Goal: Information Seeking & Learning: Learn about a topic

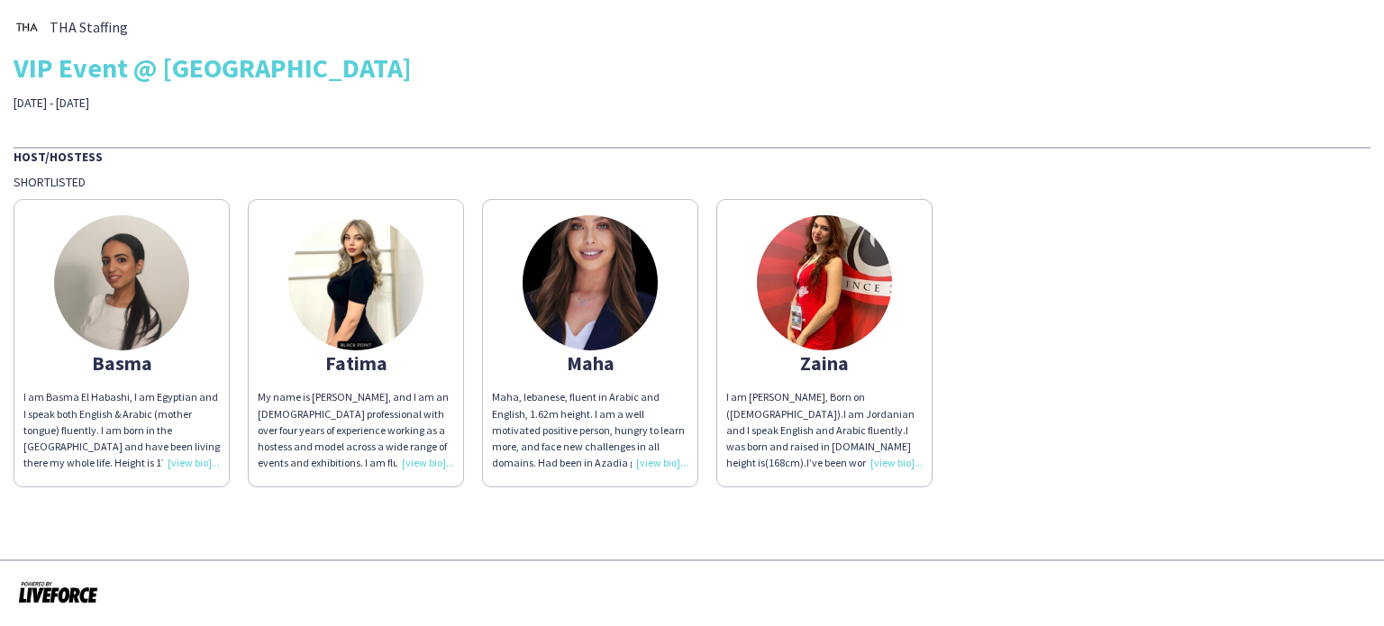
click at [187, 453] on div "I am Basma El Habashi, I am Egyptian and I speak both English & Arabic (mother …" at bounding box center [121, 430] width 196 height 82
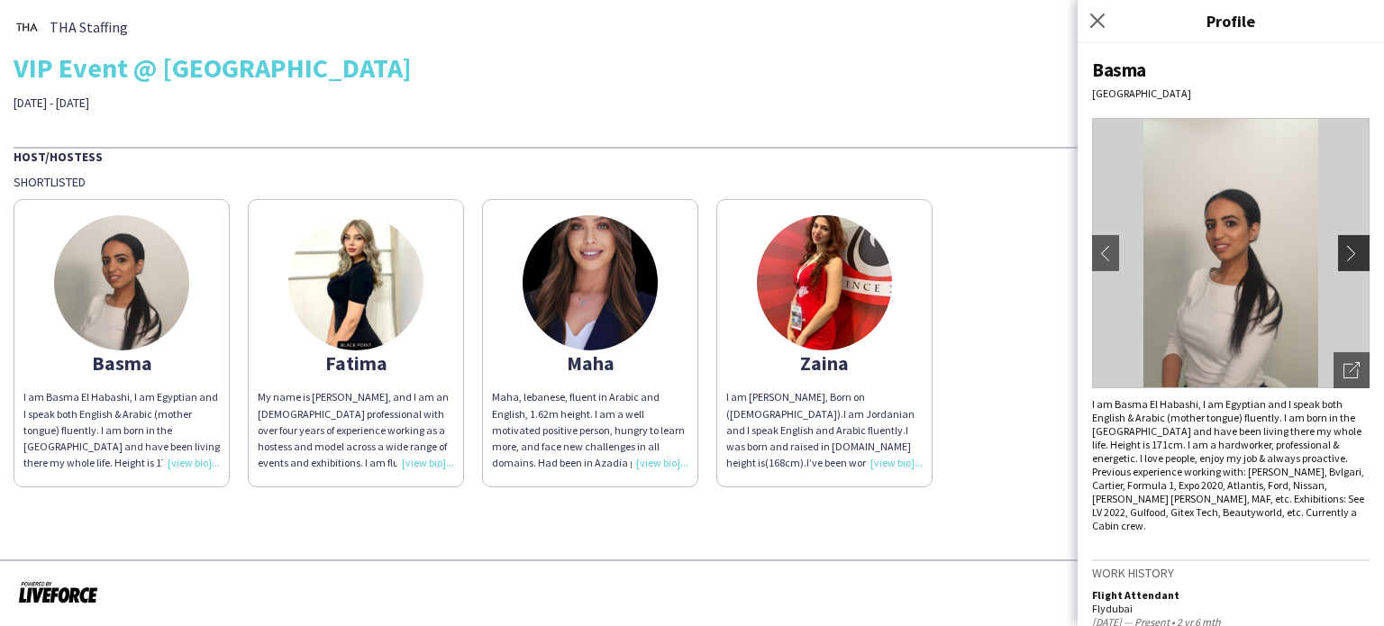
click at [1347, 247] on app-icon "chevron-right" at bounding box center [1356, 253] width 25 height 16
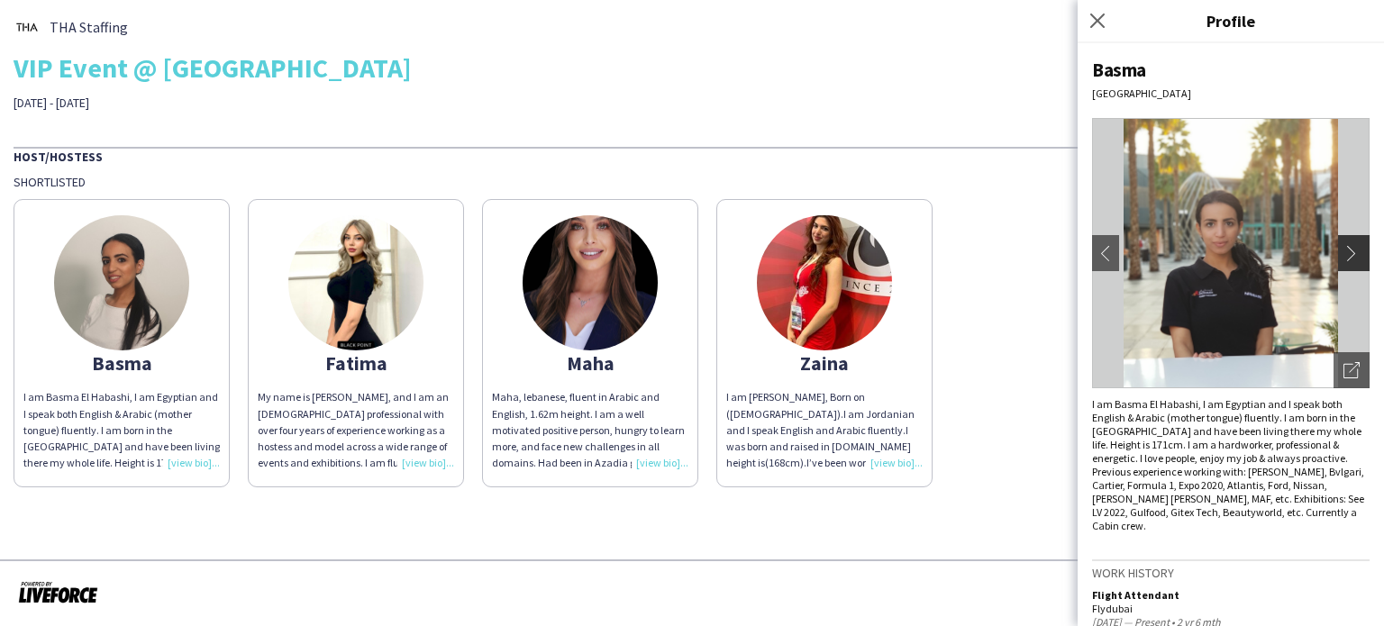
click at [1344, 255] on app-icon "chevron-right" at bounding box center [1356, 253] width 25 height 16
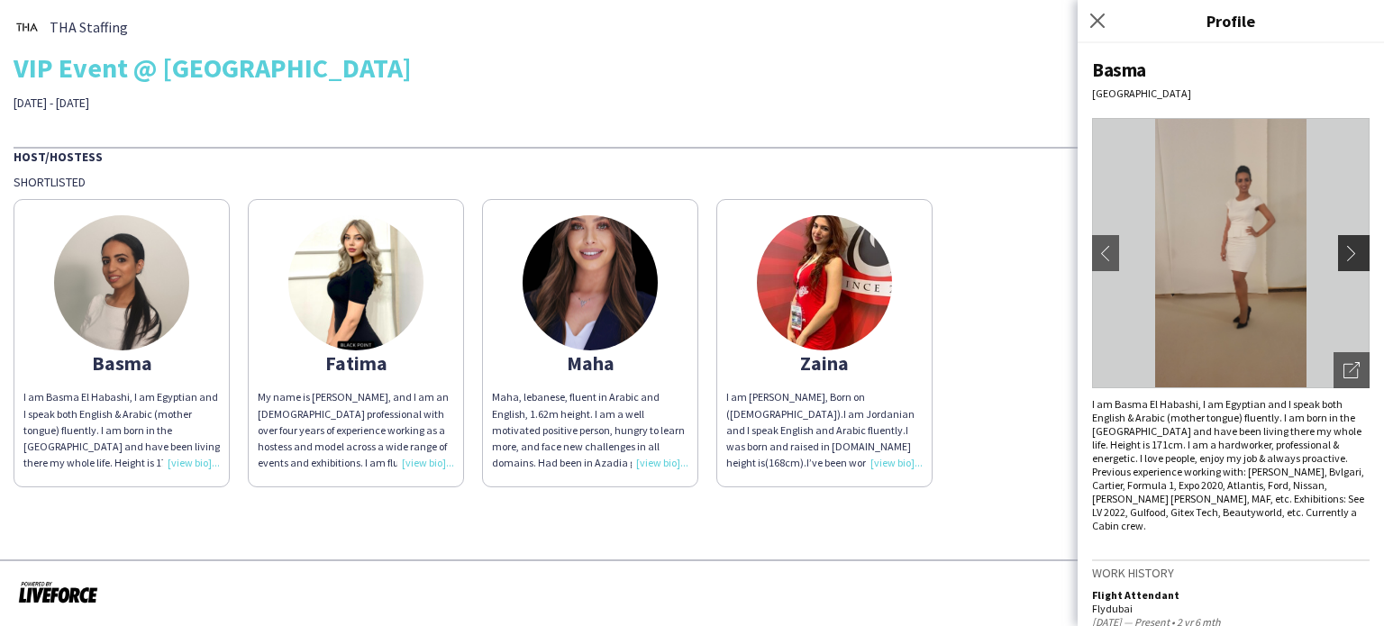
click at [1344, 255] on app-icon "chevron-right" at bounding box center [1356, 253] width 25 height 16
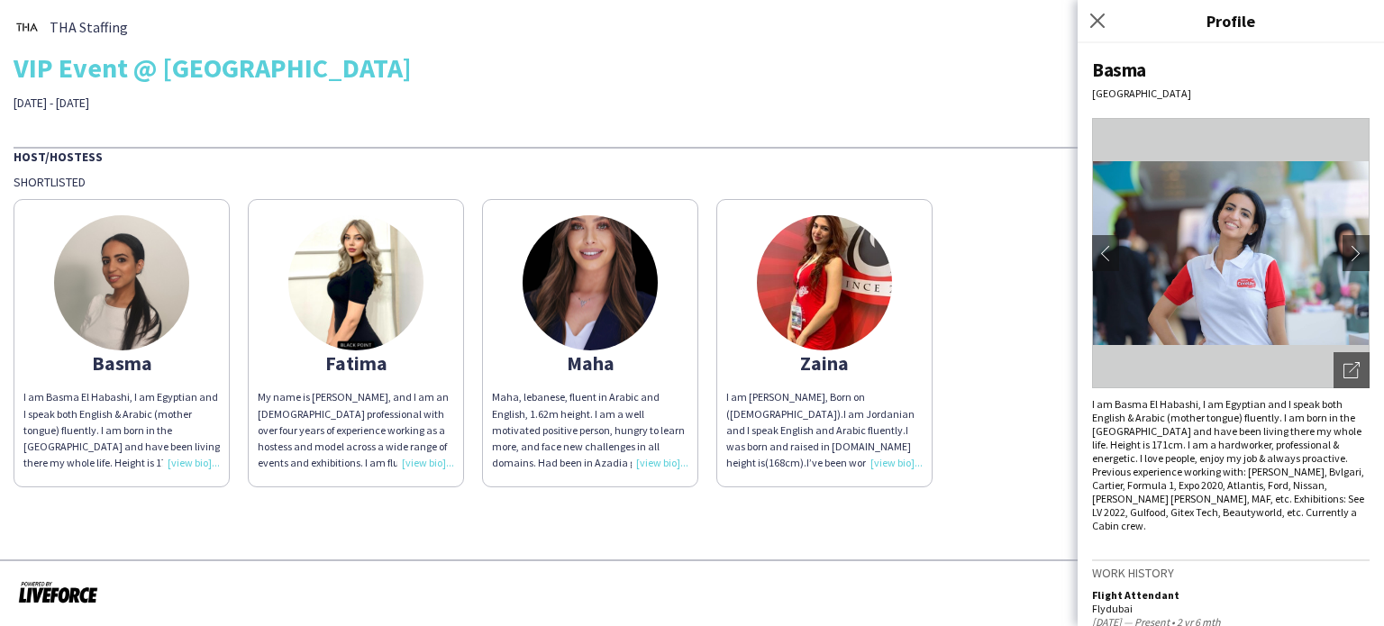
click at [425, 461] on div "My name is [PERSON_NAME], and I am an [DEMOGRAPHIC_DATA] professional with over…" at bounding box center [356, 430] width 196 height 82
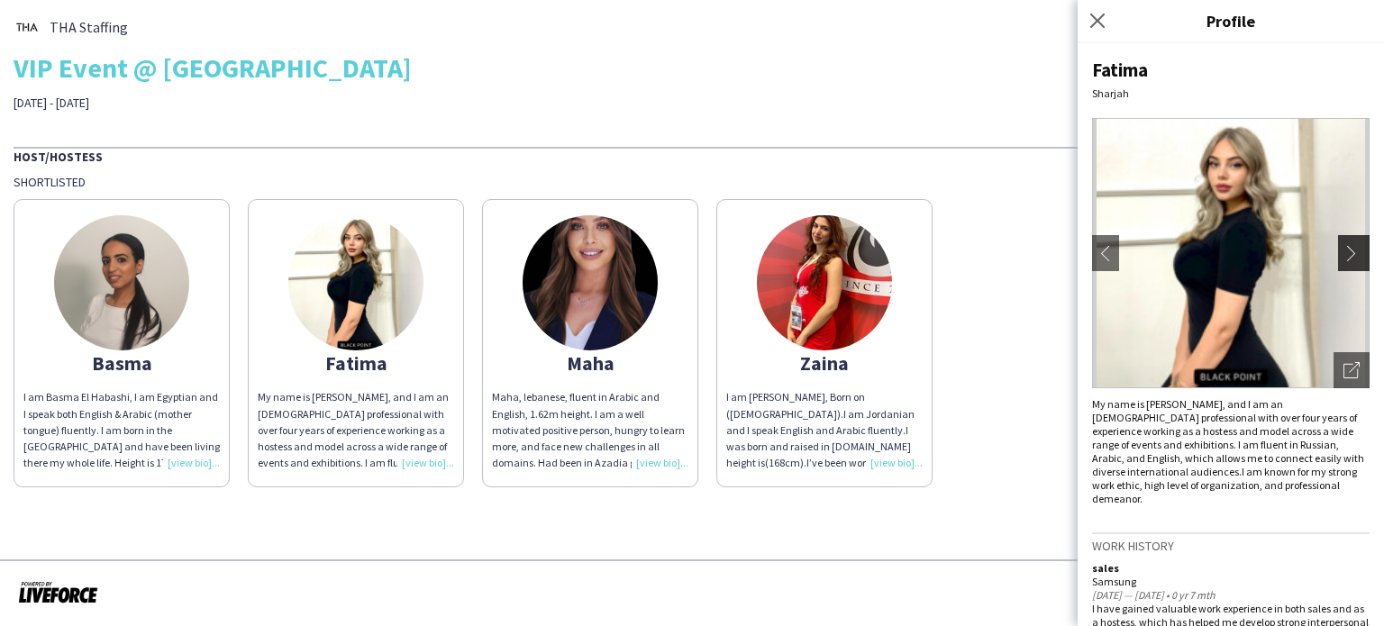
click at [1344, 251] on app-icon "chevron-right" at bounding box center [1356, 253] width 25 height 16
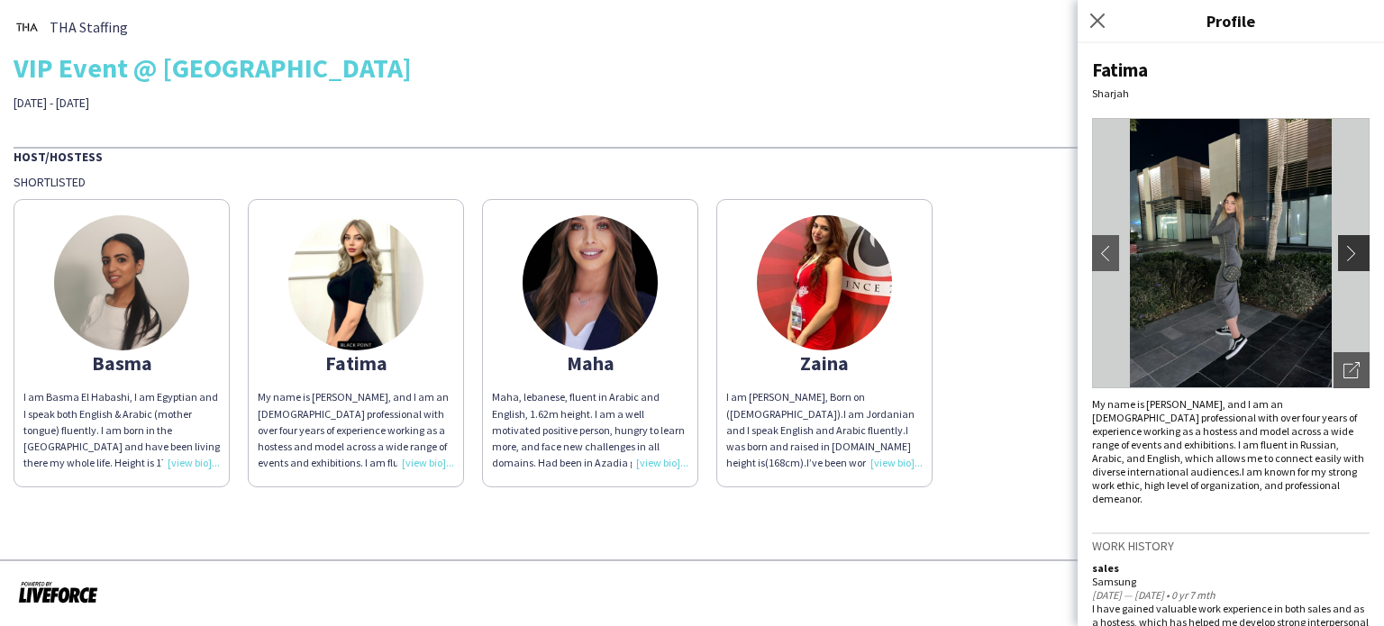
click at [1344, 251] on app-icon "chevron-right" at bounding box center [1356, 253] width 25 height 16
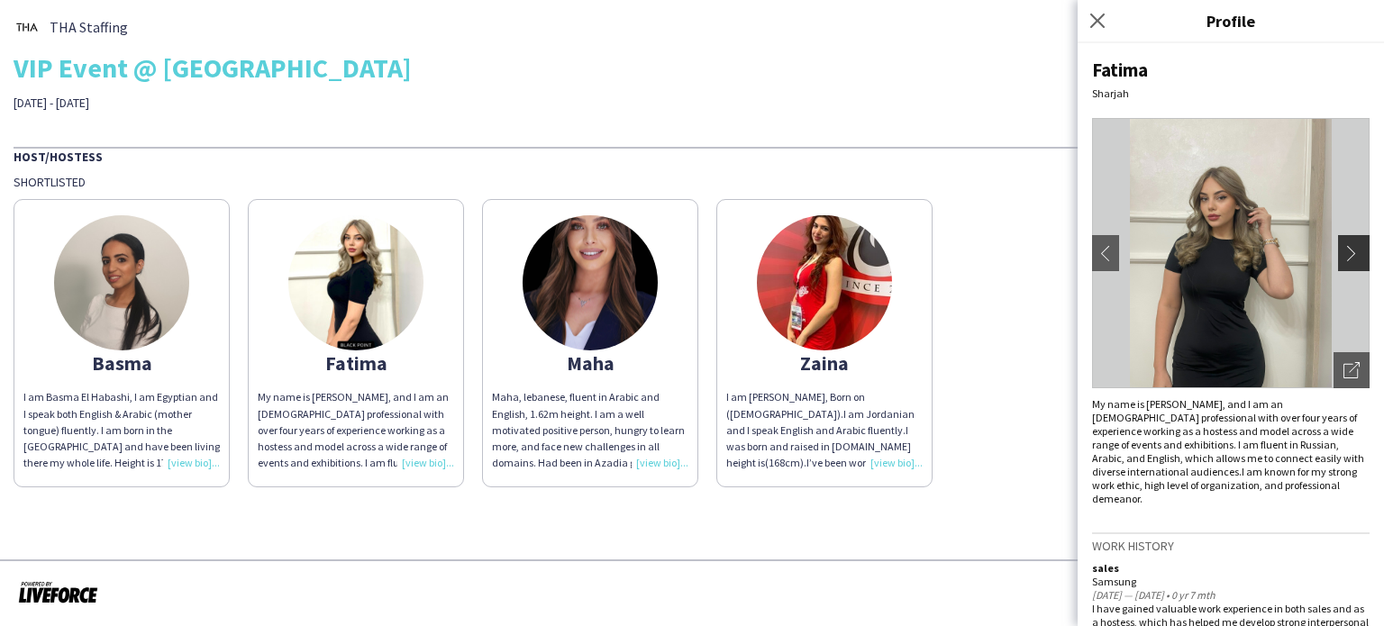
click at [1344, 251] on app-icon "chevron-right" at bounding box center [1356, 253] width 25 height 16
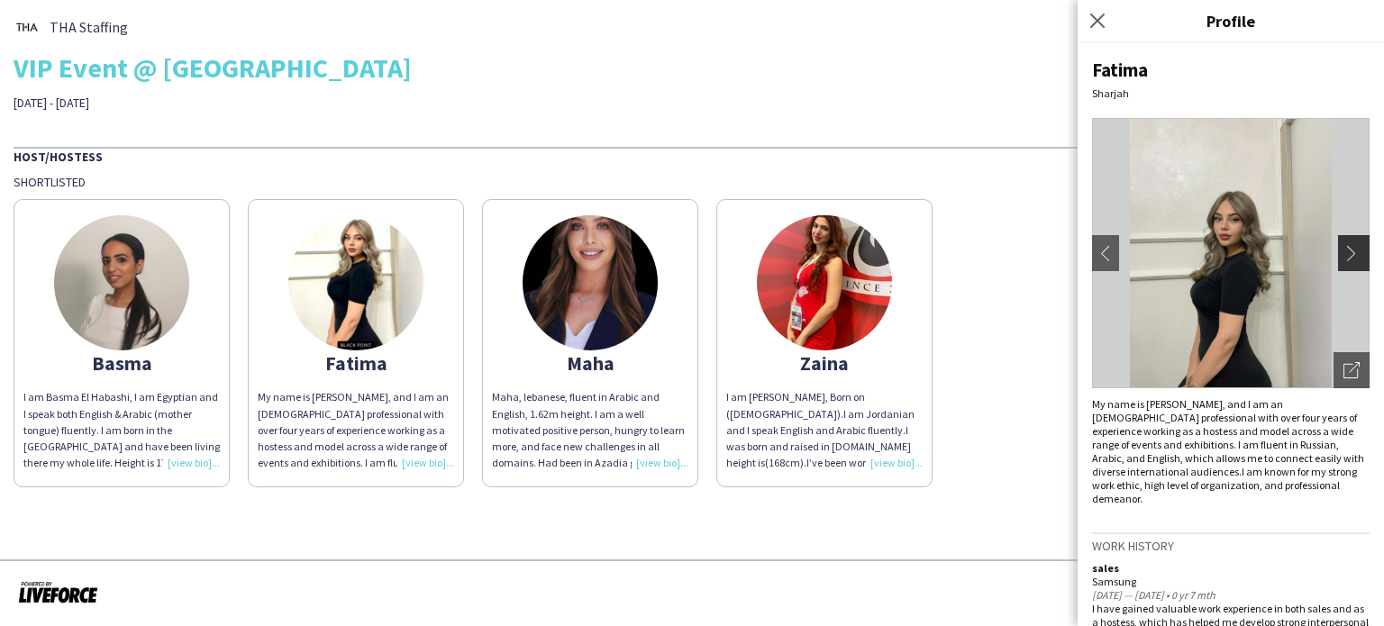
click at [1344, 251] on app-icon "chevron-right" at bounding box center [1356, 253] width 25 height 16
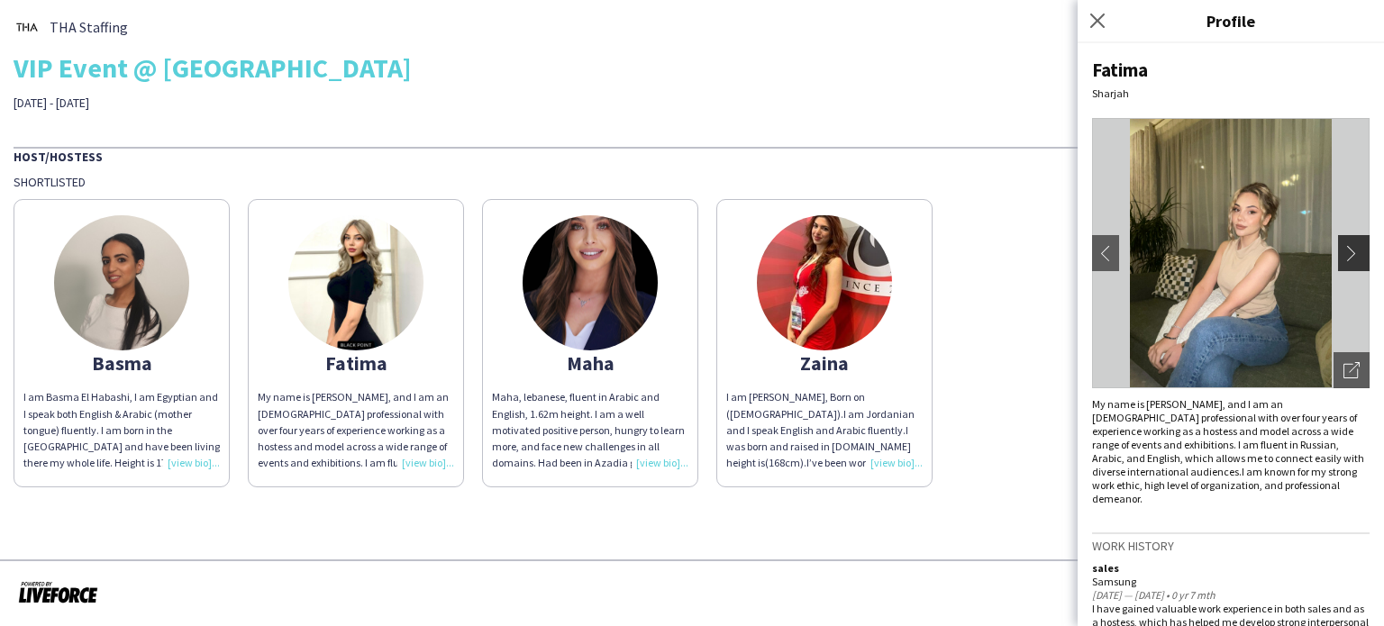
click at [1344, 251] on app-icon "chevron-right" at bounding box center [1356, 253] width 25 height 16
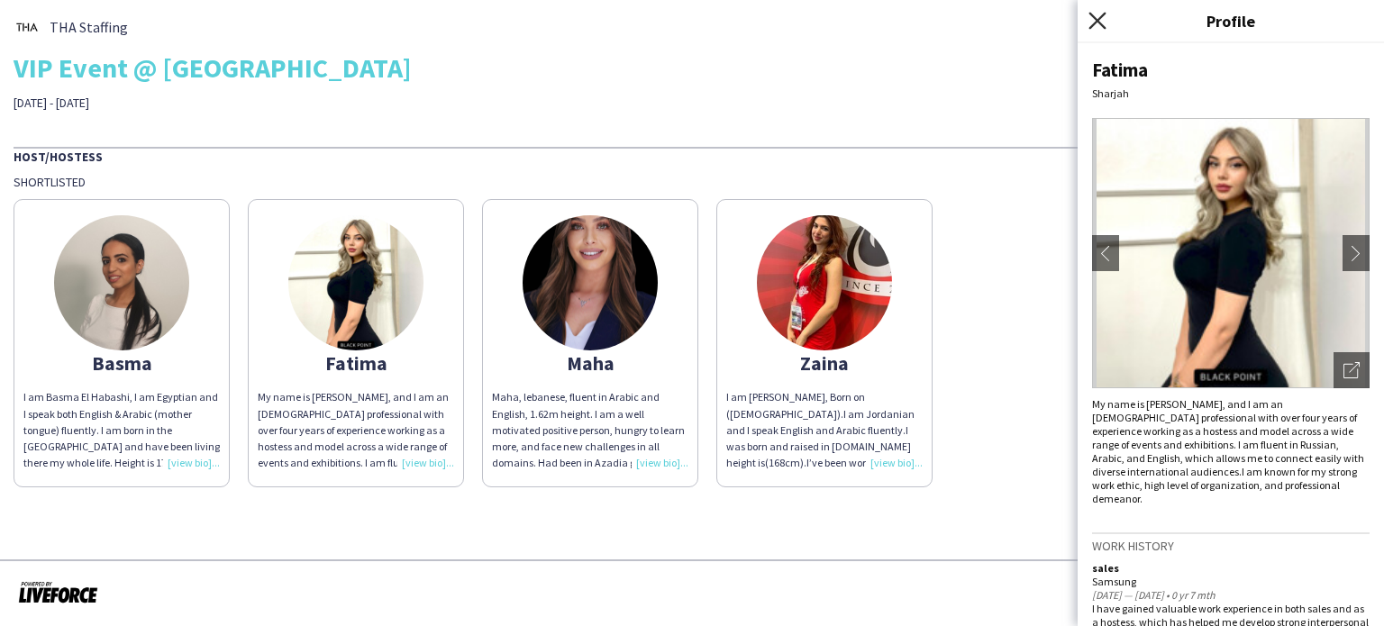
click at [1097, 18] on icon "Close pop-in" at bounding box center [1097, 20] width 17 height 17
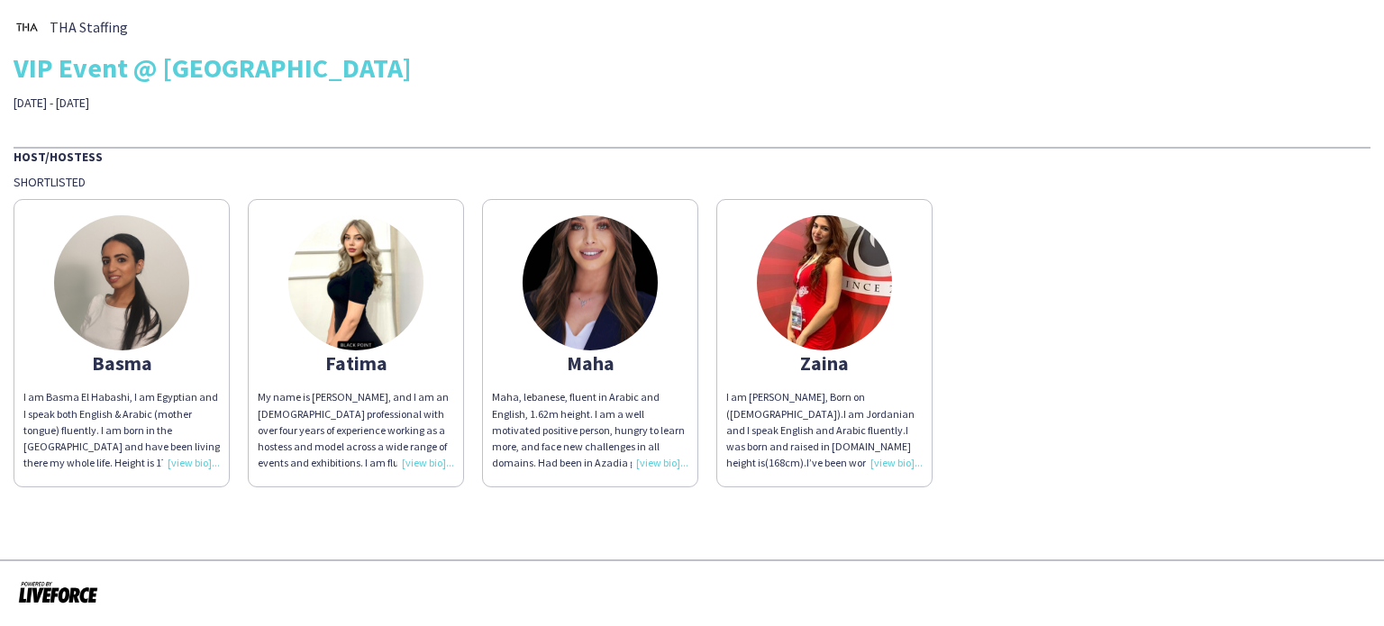
click at [656, 467] on div "Maha, lebanese, fluent in Arabic and English, 1.62m height. I am a well motivat…" at bounding box center [590, 430] width 196 height 82
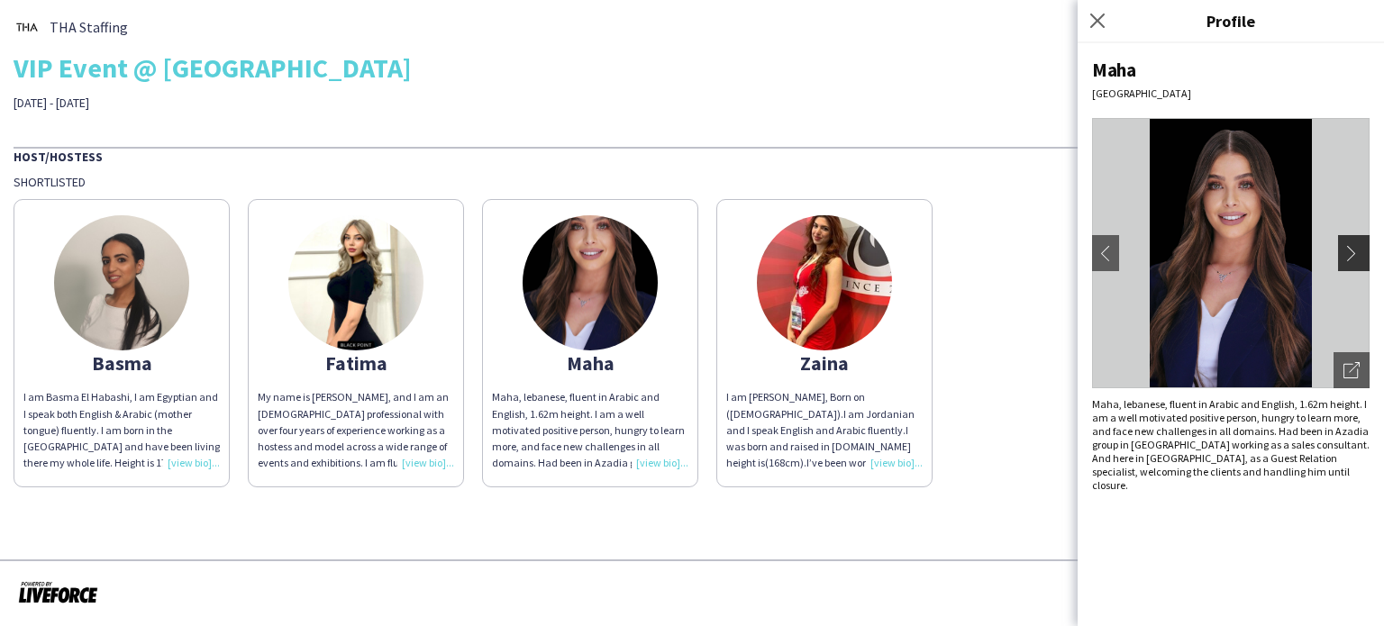
click at [1346, 242] on button "chevron-right" at bounding box center [1356, 253] width 36 height 36
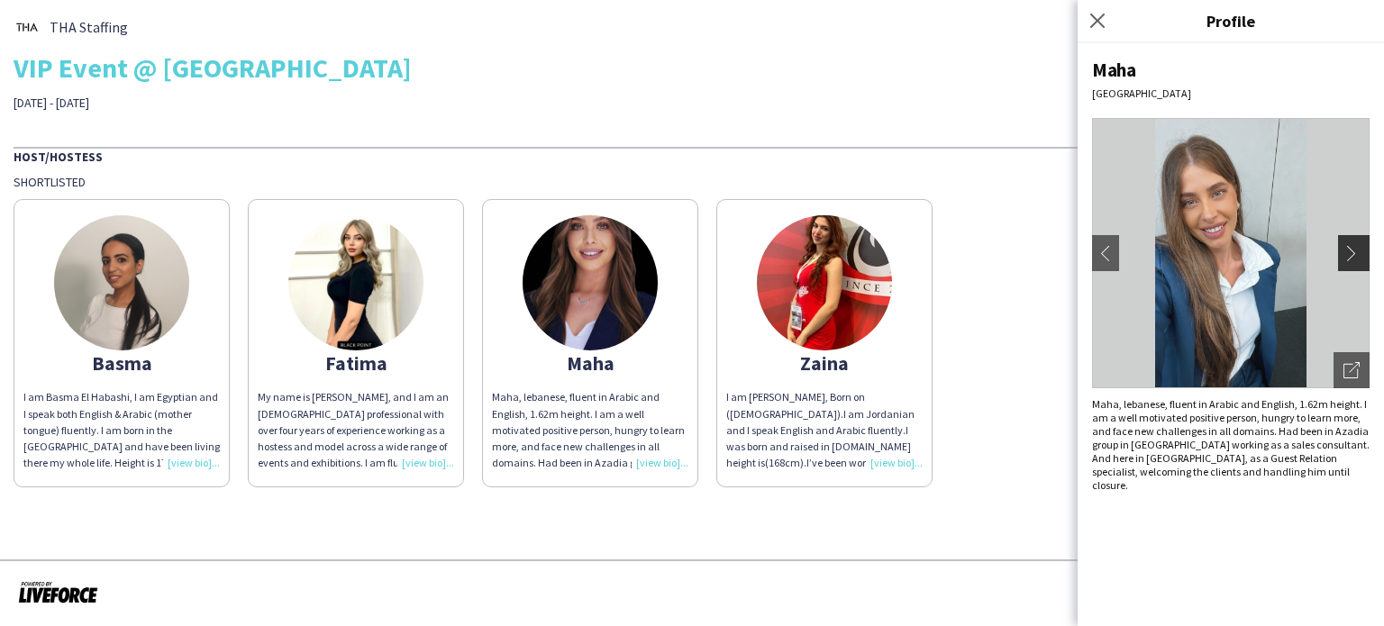
click at [1359, 259] on app-icon "chevron-right" at bounding box center [1356, 253] width 25 height 16
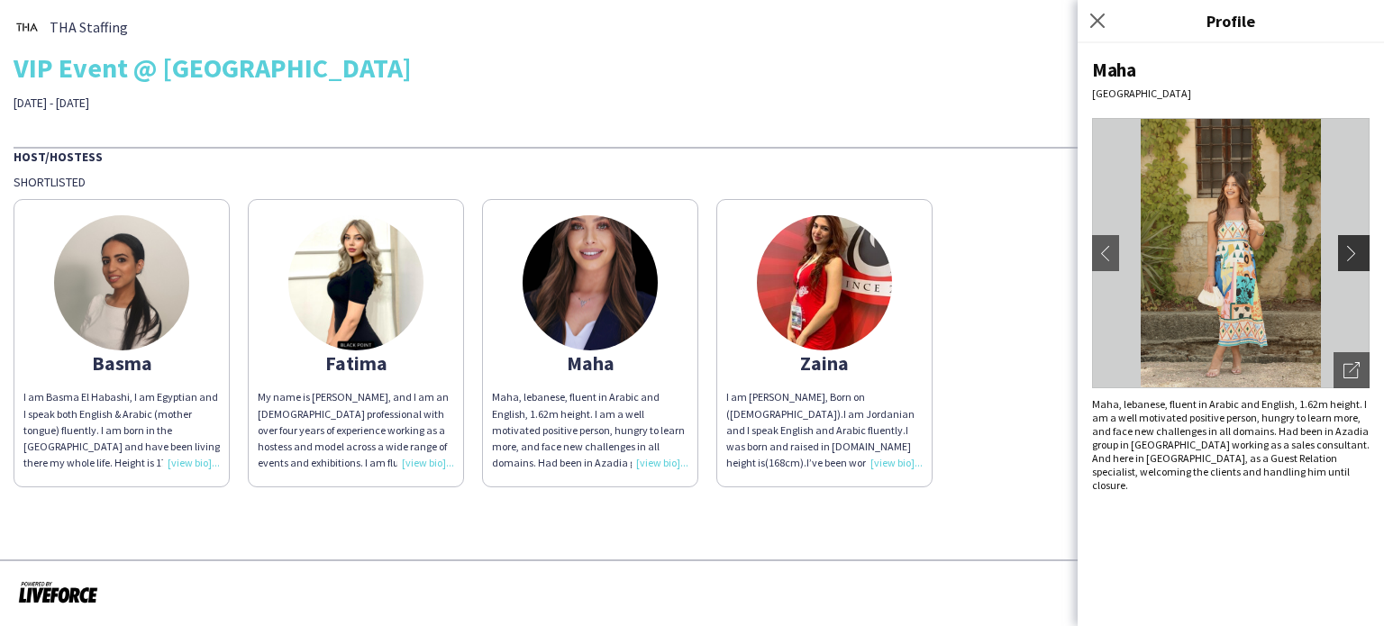
click at [1359, 259] on app-icon "chevron-right" at bounding box center [1356, 253] width 25 height 16
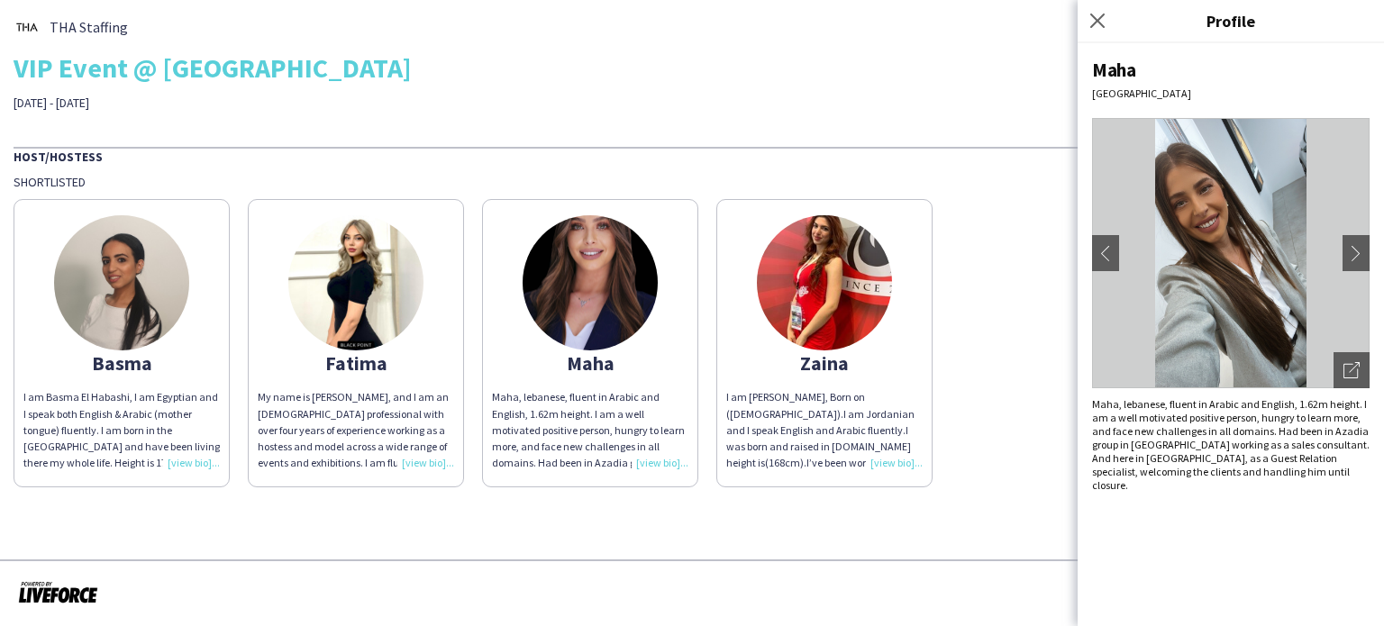
drag, startPoint x: 1093, startPoint y: 17, endPoint x: 1089, endPoint y: 41, distance: 24.7
click at [1094, 17] on icon at bounding box center [1098, 21] width 14 height 14
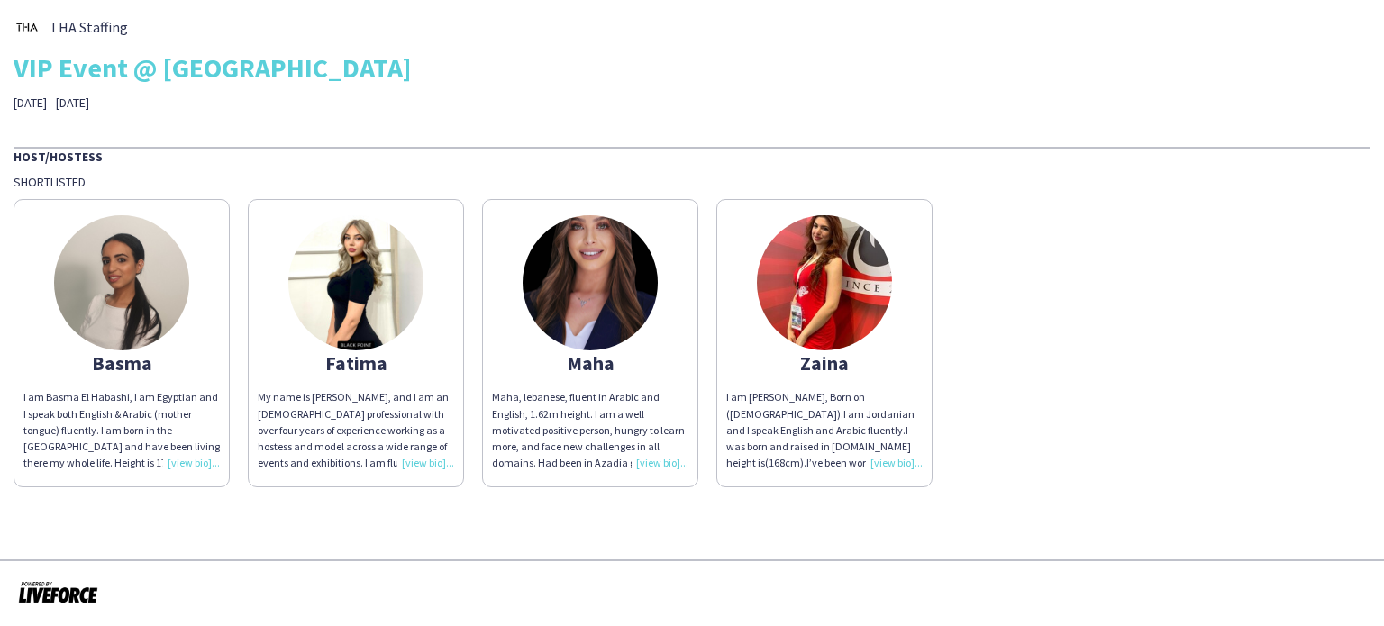
click at [898, 461] on div "I am [PERSON_NAME], Born on ([DEMOGRAPHIC_DATA]).I am Jordanian and I speak Eng…" at bounding box center [824, 430] width 196 height 82
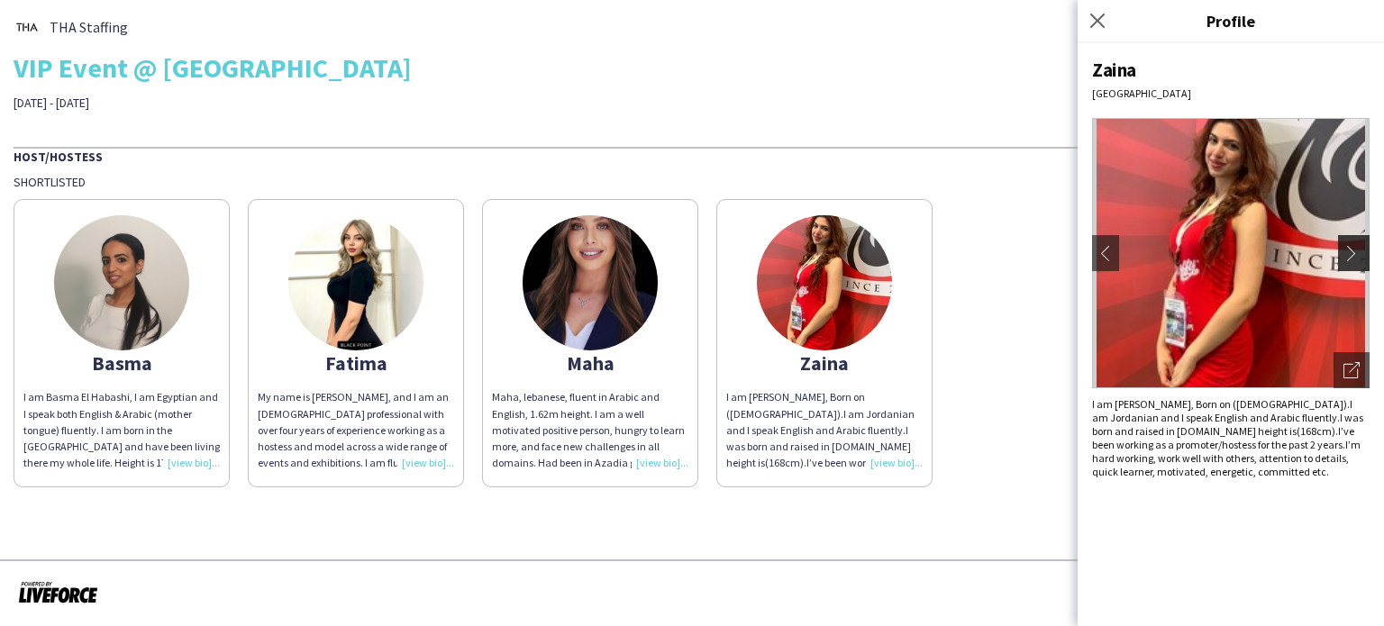
click at [1362, 244] on button "chevron-right" at bounding box center [1356, 253] width 36 height 36
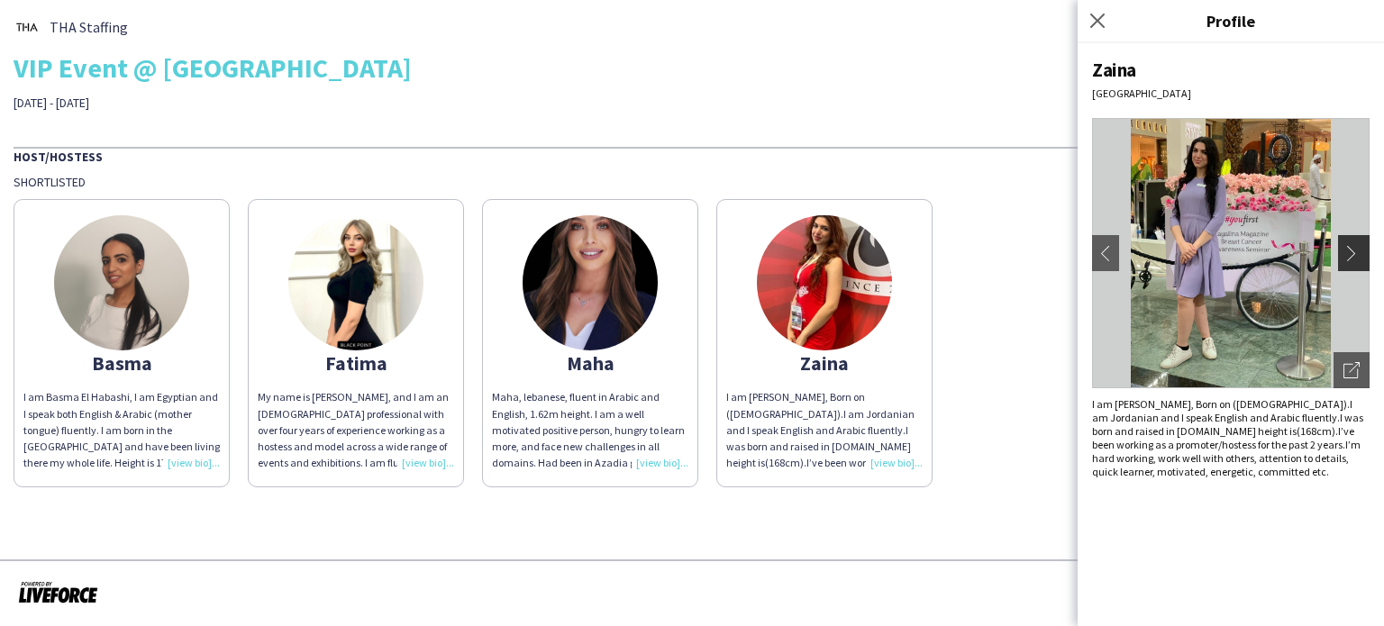
click at [1355, 248] on app-icon "chevron-right" at bounding box center [1356, 253] width 25 height 16
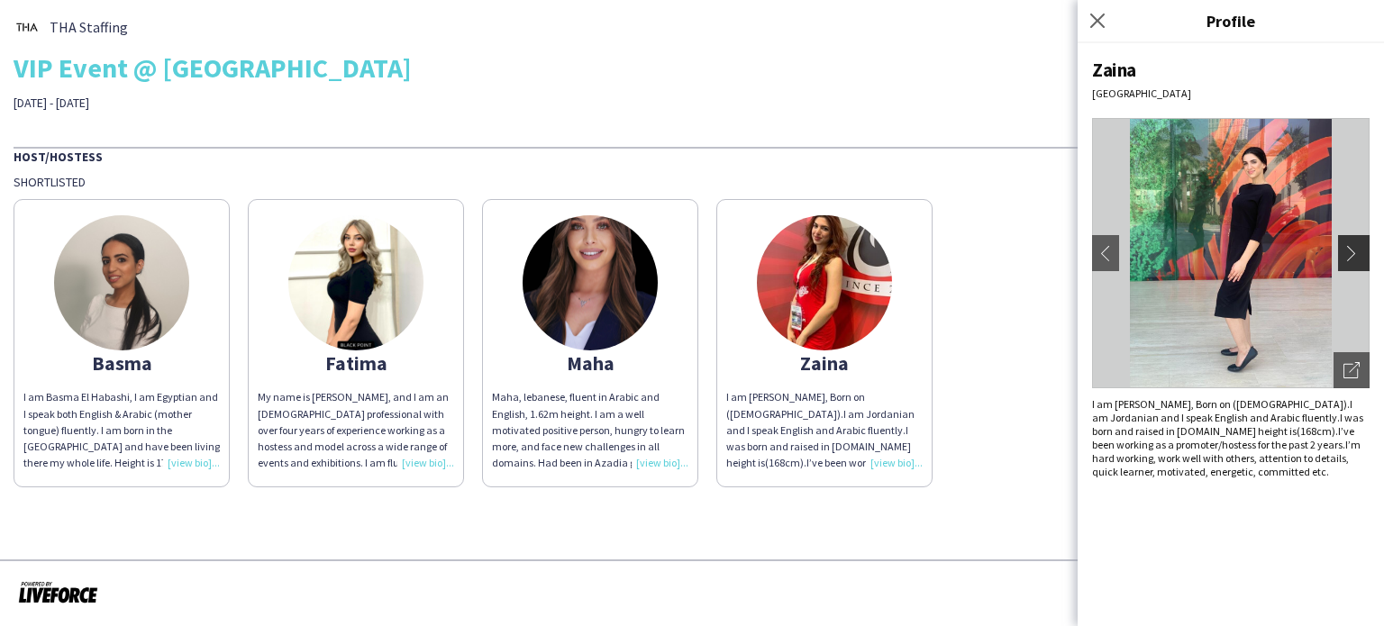
click at [1355, 248] on app-icon "chevron-right" at bounding box center [1356, 253] width 25 height 16
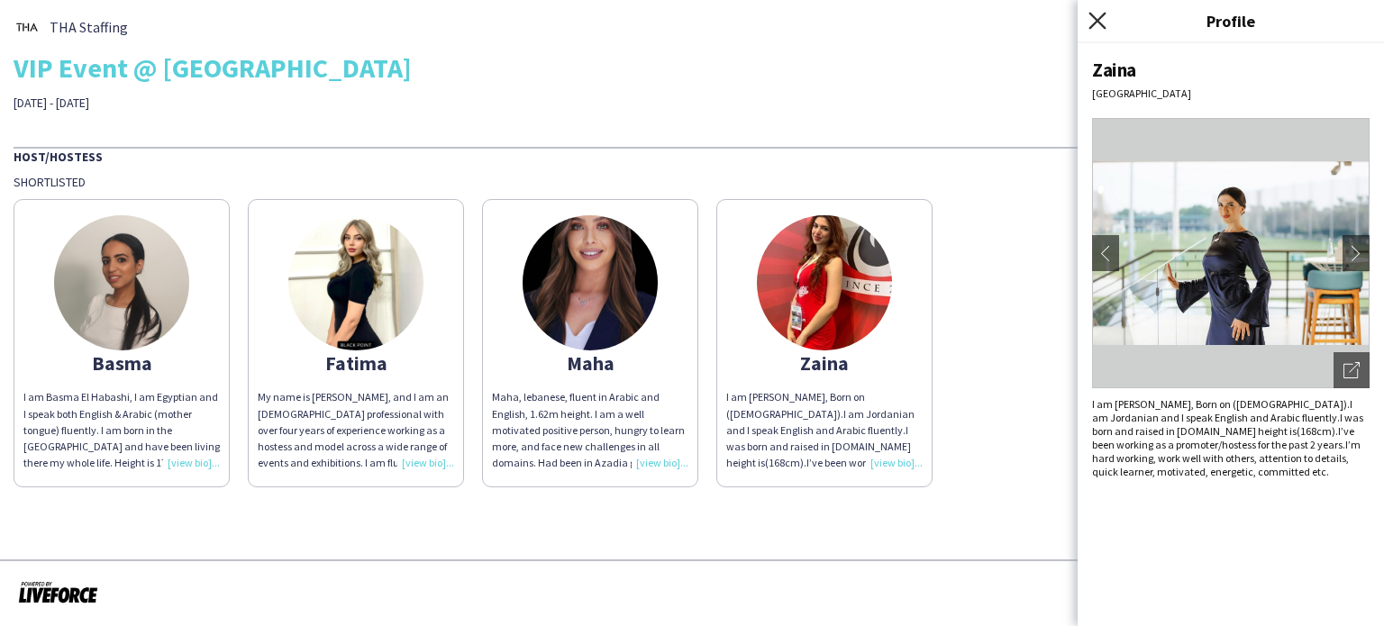
click at [1098, 24] on icon "Close pop-in" at bounding box center [1097, 20] width 17 height 17
